Goal: Task Accomplishment & Management: Use online tool/utility

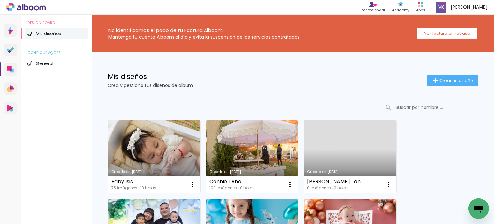
click at [175, 154] on link "Creado en [DATE]" at bounding box center [154, 156] width 92 height 73
